Goal: Information Seeking & Learning: Learn about a topic

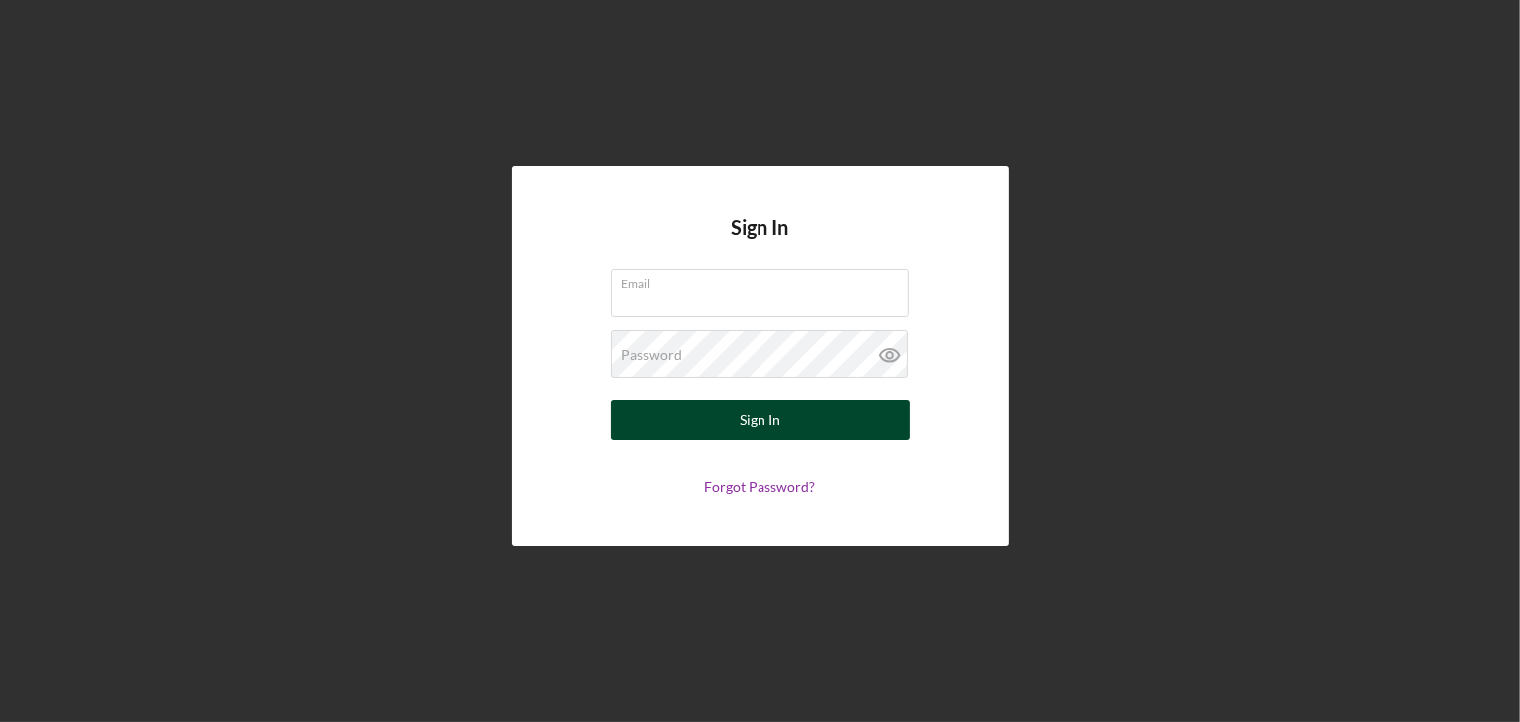
type input "[EMAIL_ADDRESS][PERSON_NAME][DOMAIN_NAME]"
click at [800, 428] on button "Sign In" at bounding box center [760, 420] width 299 height 40
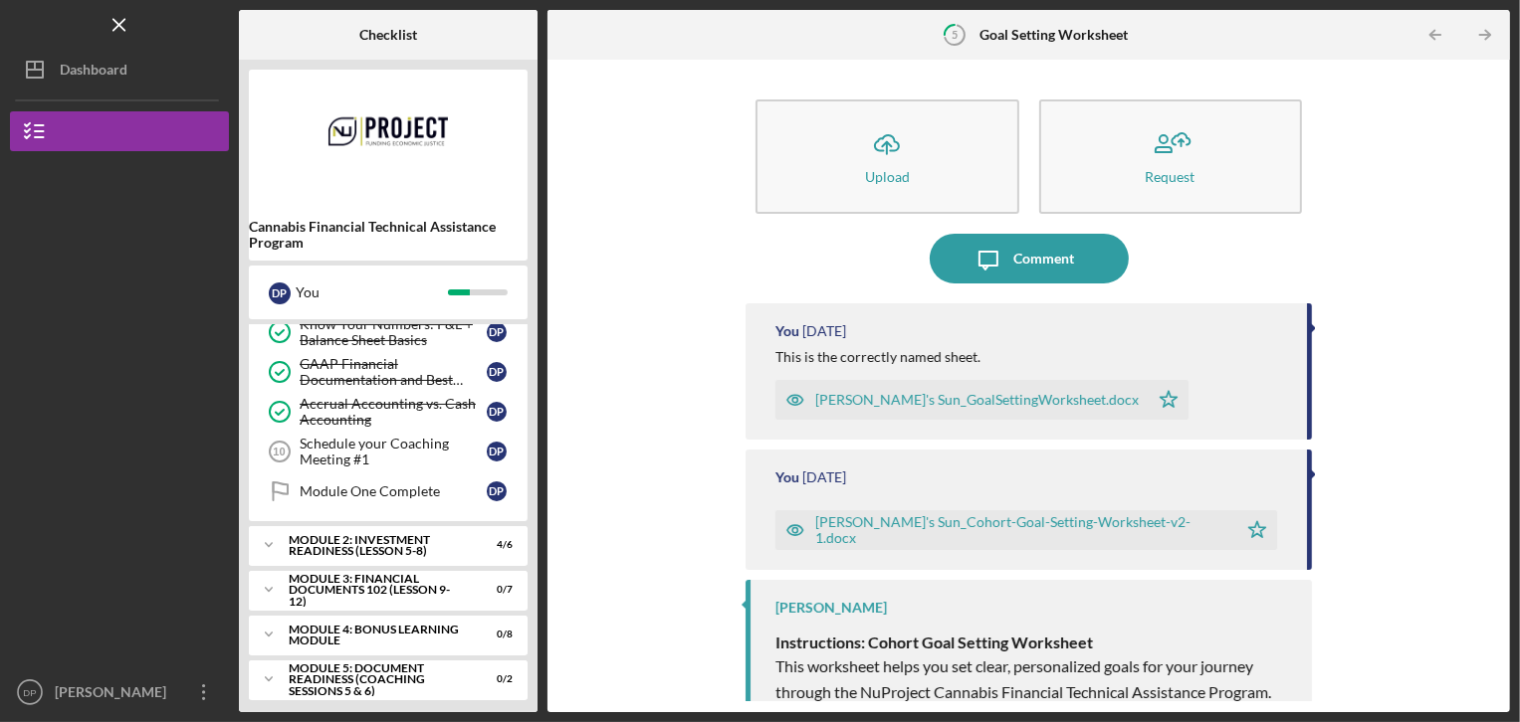
scroll to position [183, 0]
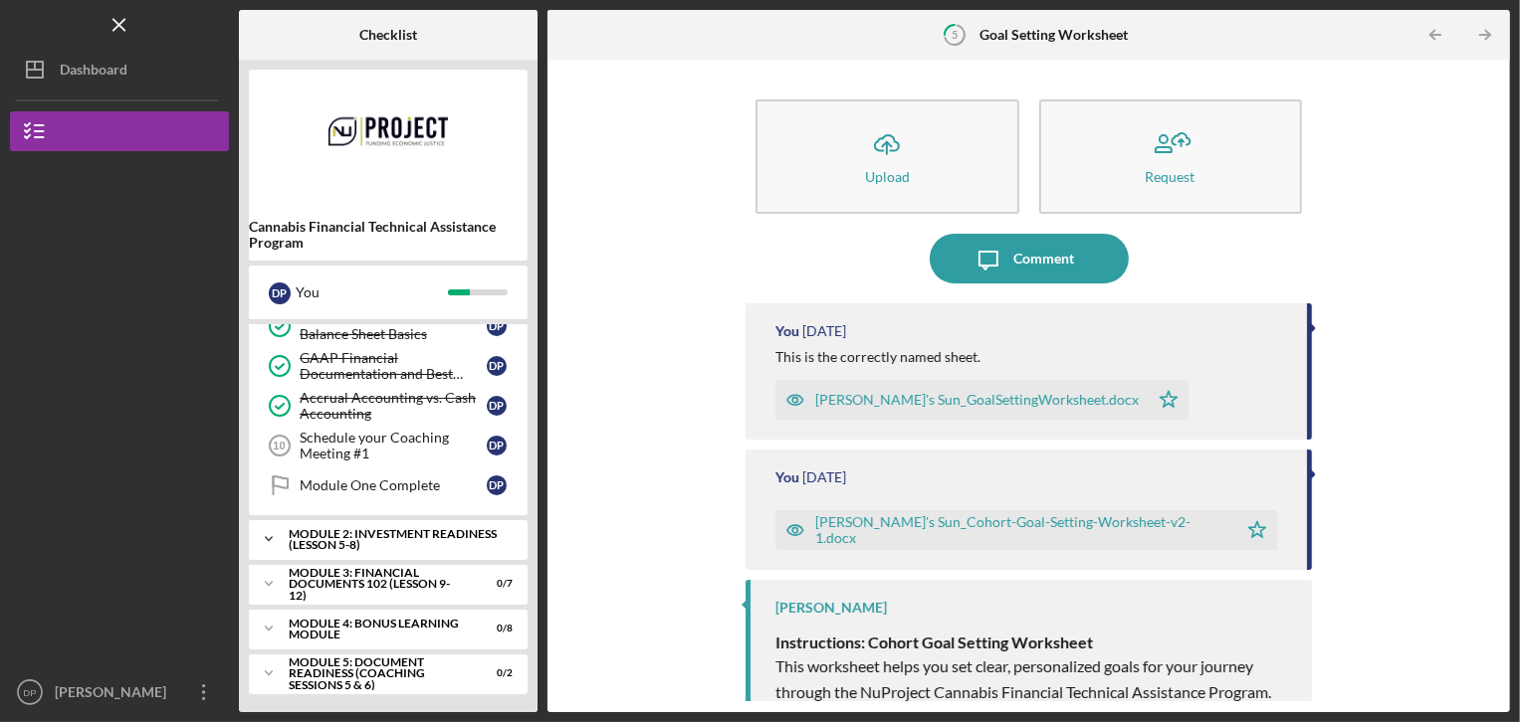
click at [397, 528] on div "Module 2: Investment Readiness (Lesson 5-8)" at bounding box center [396, 539] width 214 height 23
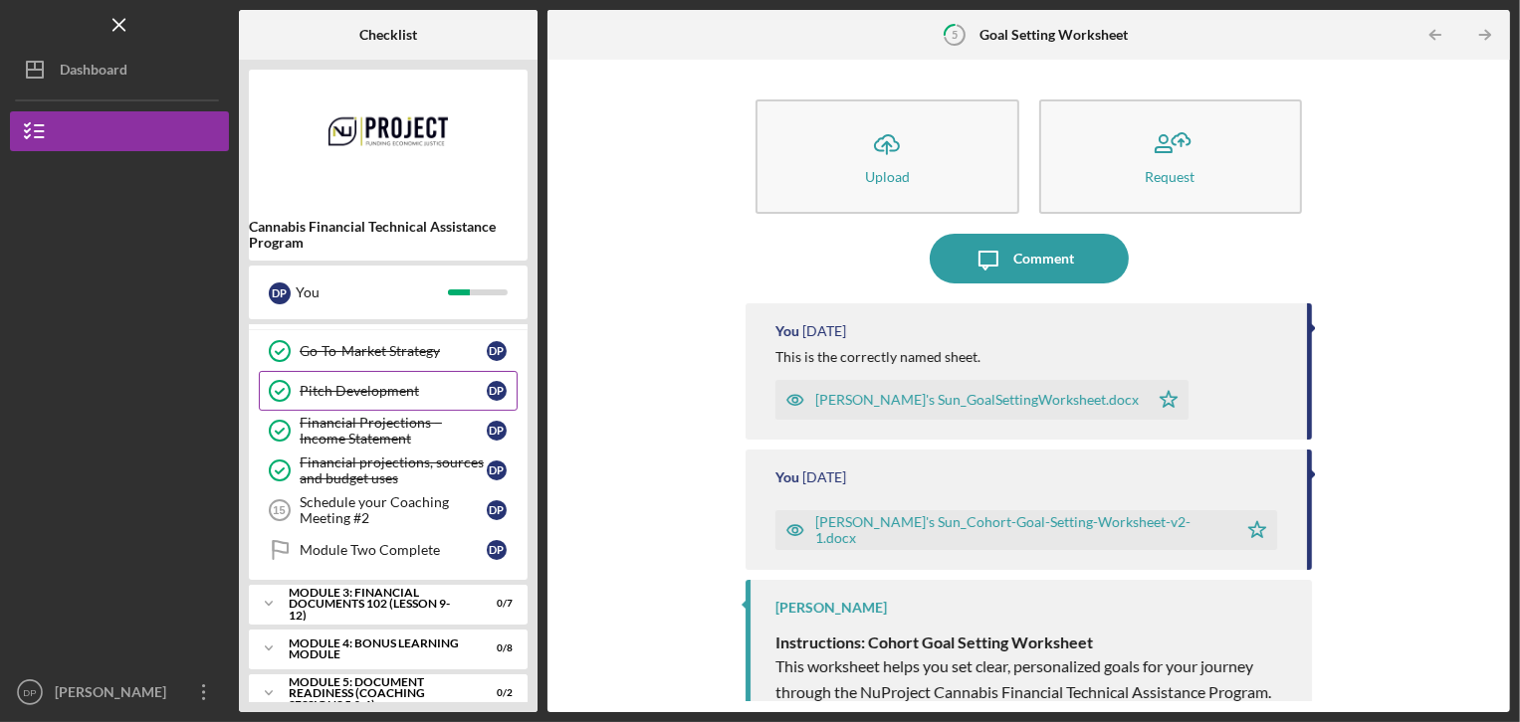
scroll to position [430, 0]
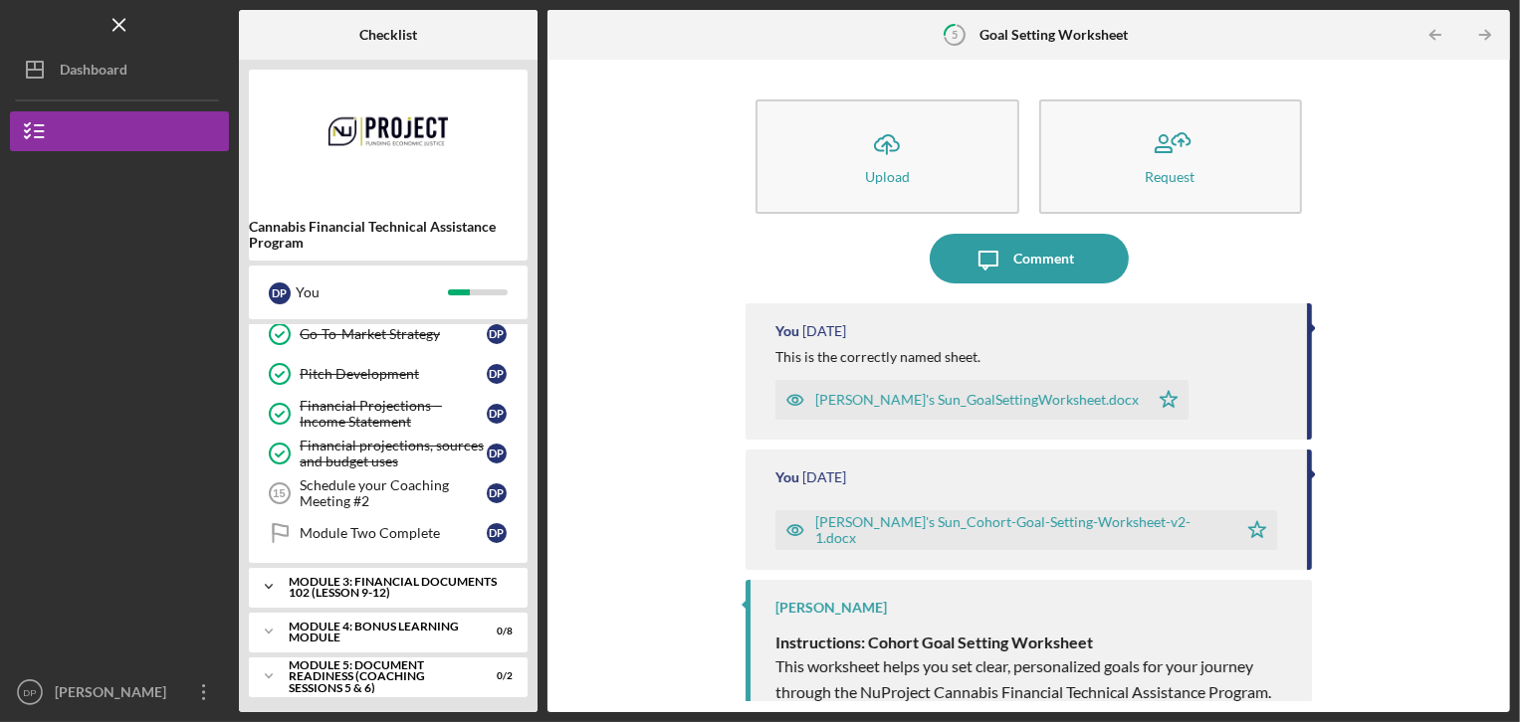
click at [414, 567] on div "Icon/Expander Module 3: Financial Documents 102 (Lesson 9-12) 0 / 7" at bounding box center [388, 587] width 279 height 40
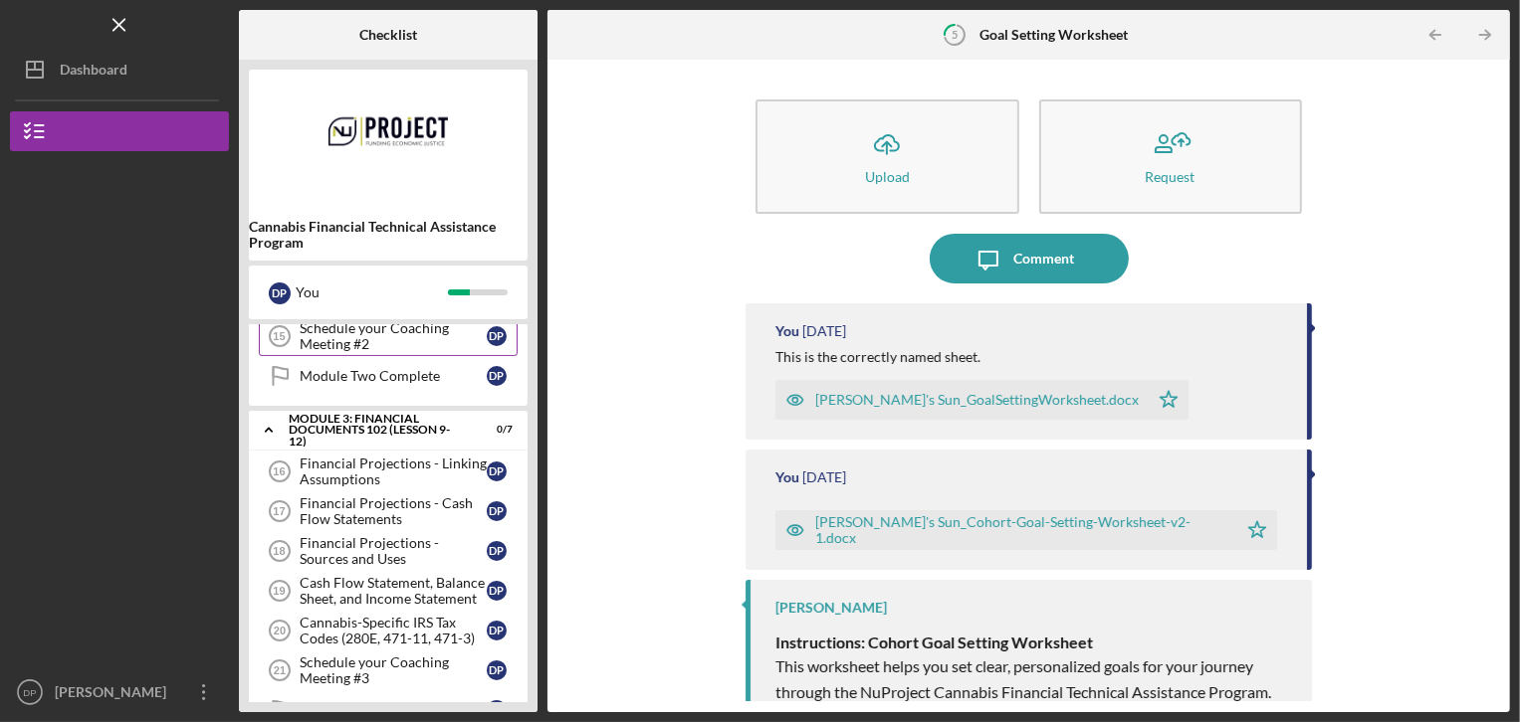
scroll to position [629, 0]
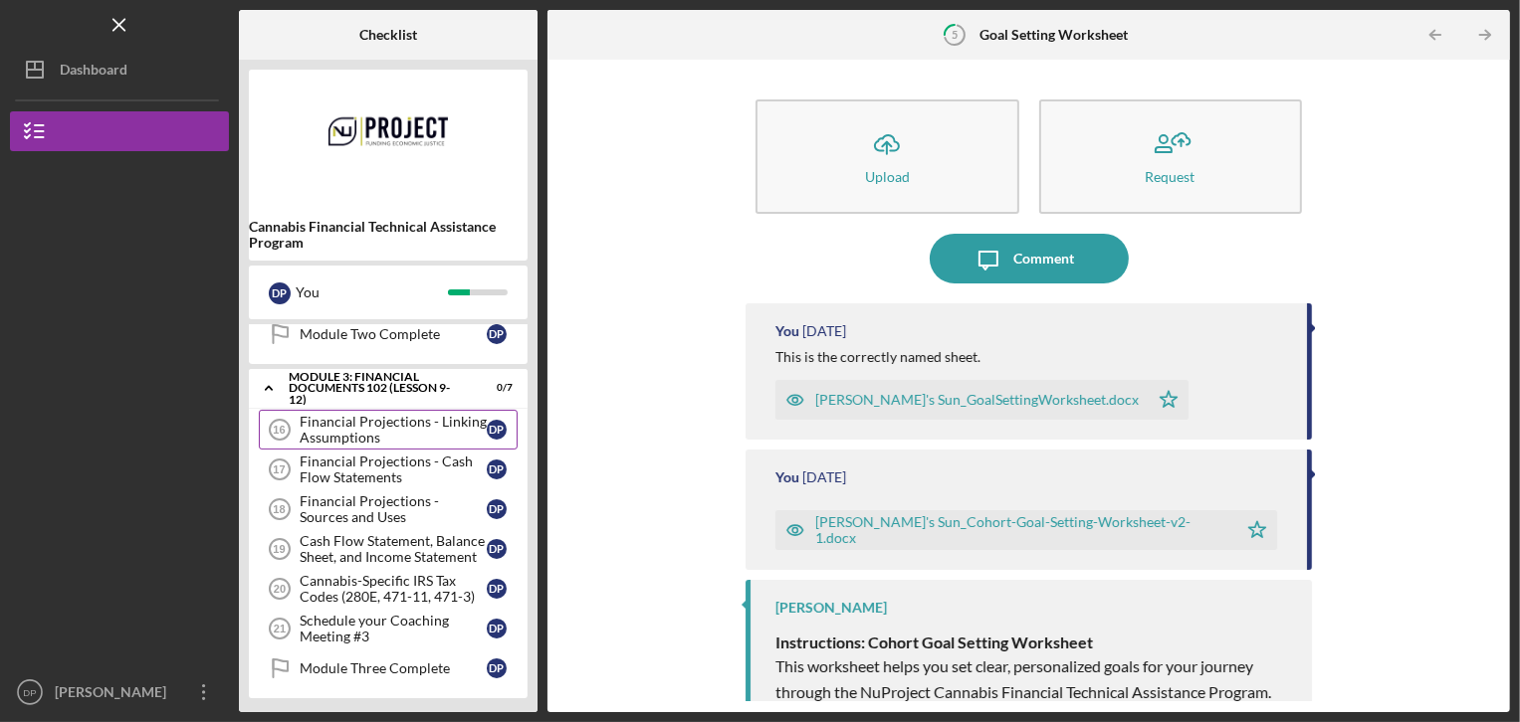
click at [394, 422] on div "Financial Projections - Linking Assumptions" at bounding box center [393, 430] width 187 height 32
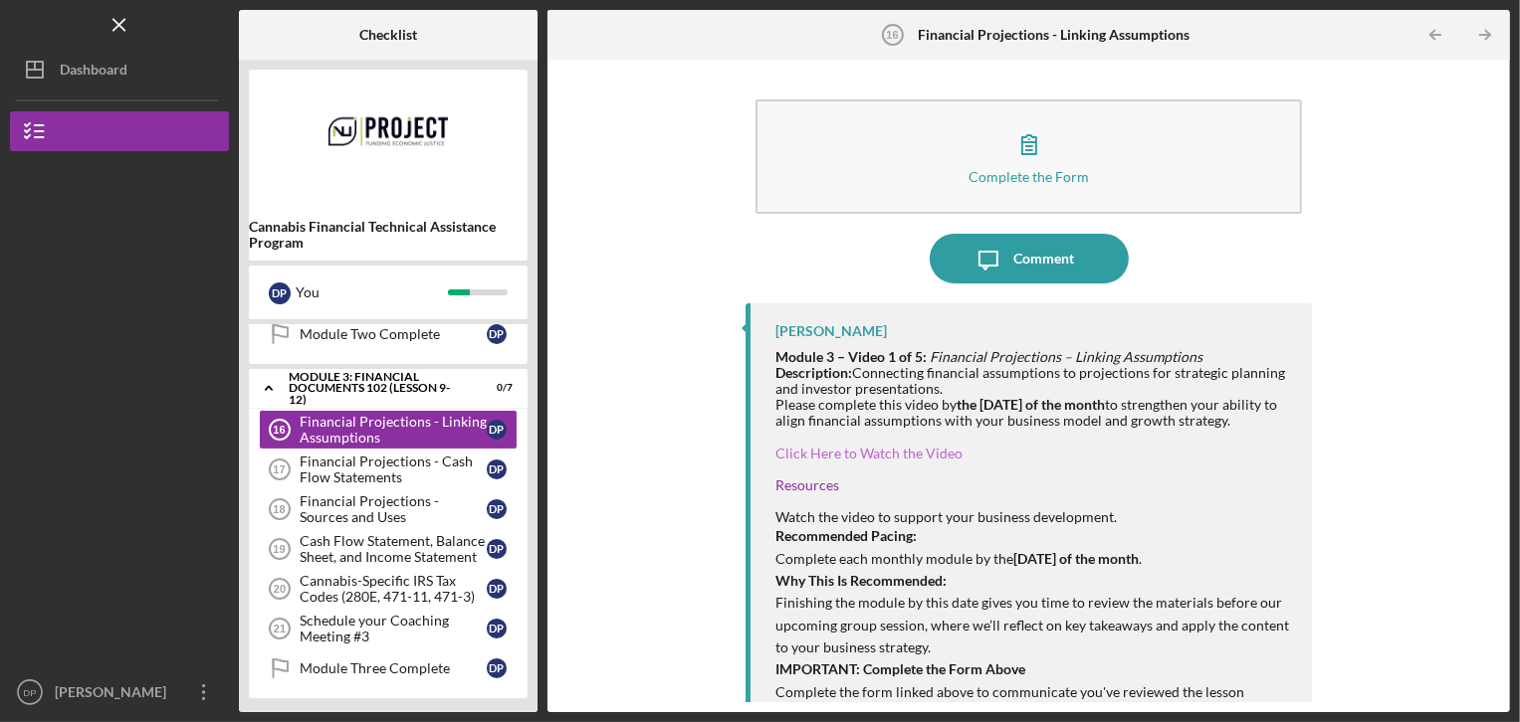
click at [877, 451] on link "Click Here to Watch the Video" at bounding box center [868, 453] width 187 height 17
